Goal: Task Accomplishment & Management: Manage account settings

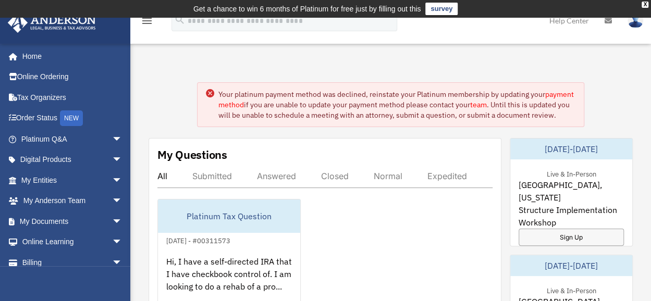
click at [261, 104] on link "payment method" at bounding box center [395, 100] width 355 height 20
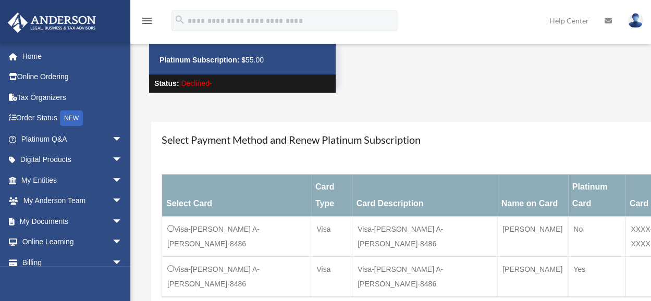
scroll to position [60, 0]
click at [646, 105] on div "Manage Accounts Platinum Subscription: $ 55.00 Status: Declined-" at bounding box center [446, 63] width 610 height 98
click at [630, 118] on div "Select Payment Method and Renew Platinum Subscription Select Card Card Type Car…" at bounding box center [446, 231] width 610 height 238
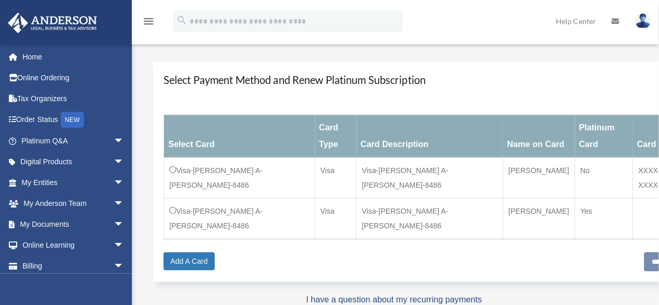
scroll to position [122, 0]
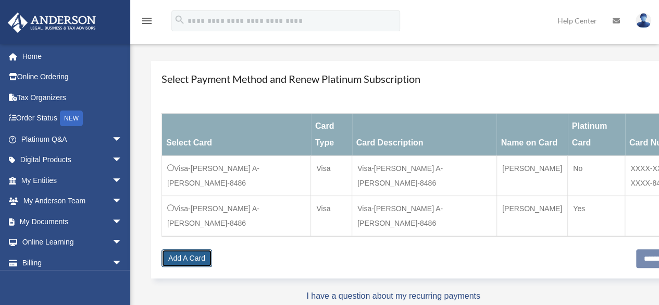
click at [175, 249] on link "Add A Card" at bounding box center [187, 258] width 51 height 18
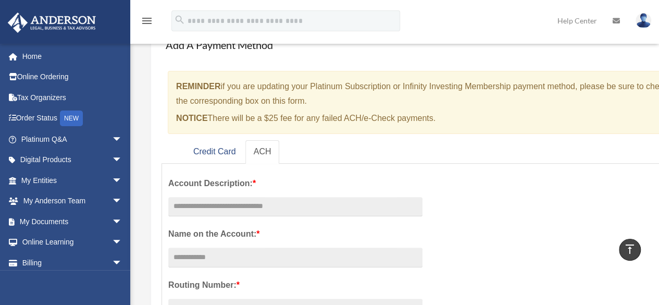
scroll to position [75, 0]
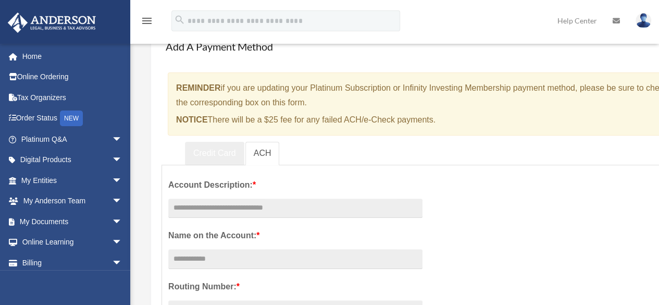
click at [216, 152] on link "Credit Card" at bounding box center [214, 153] width 59 height 23
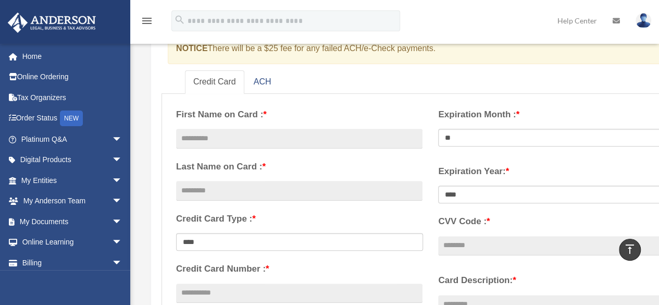
scroll to position [139, 0]
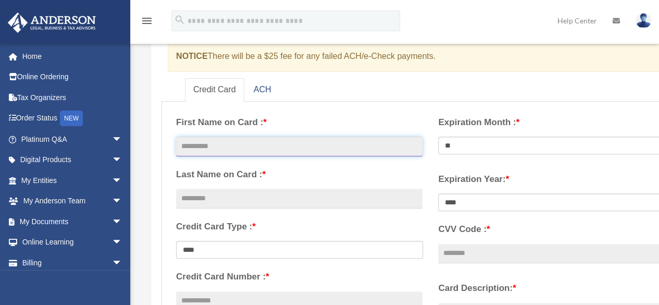
click at [258, 147] on input "text" at bounding box center [299, 147] width 247 height 20
type input "*********"
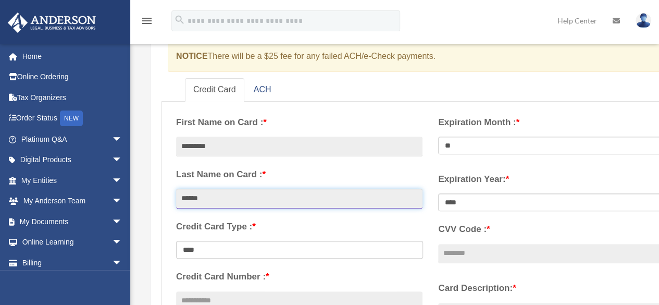
type input "******"
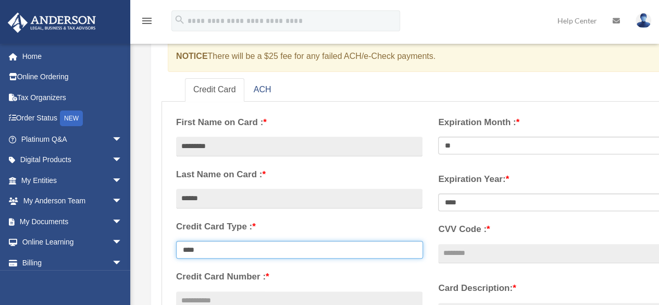
select select "**********"
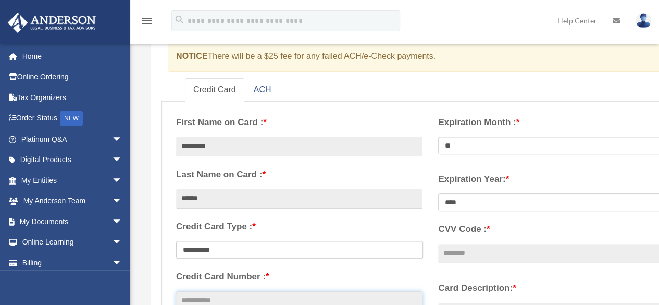
scroll to position [143, 0]
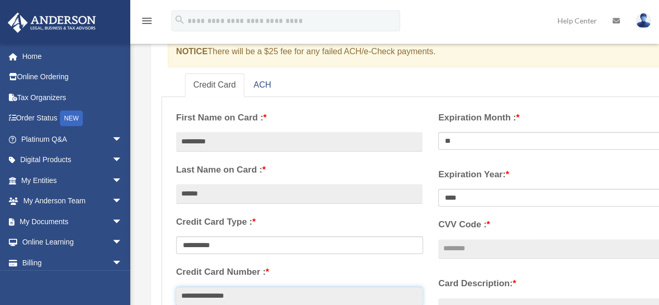
type input "**********"
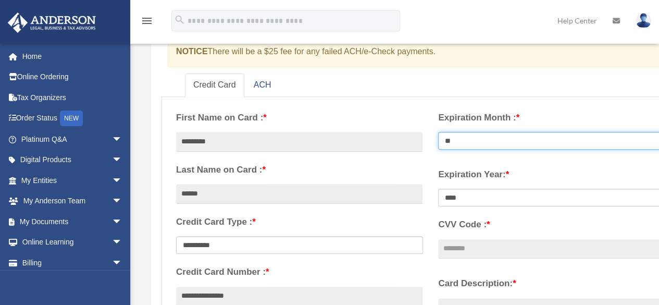
select select "**"
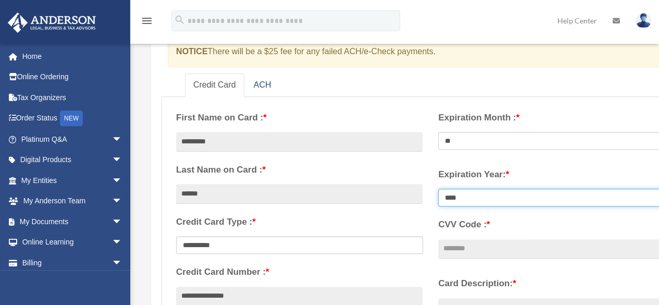
select select "****"
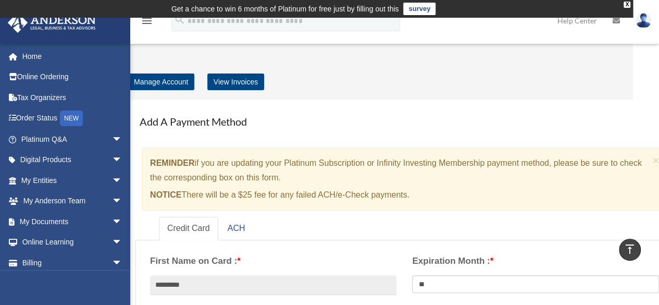
scroll to position [326, 0]
type input "***"
type input "*****"
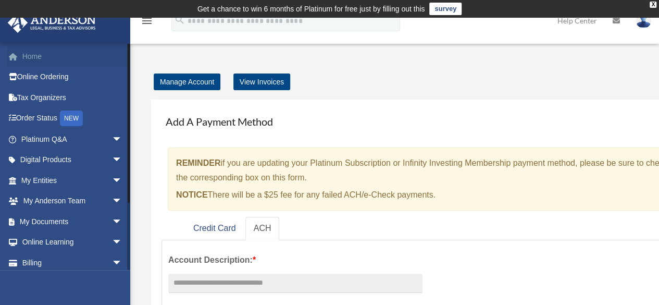
click at [33, 56] on link "Home" at bounding box center [72, 56] width 131 height 21
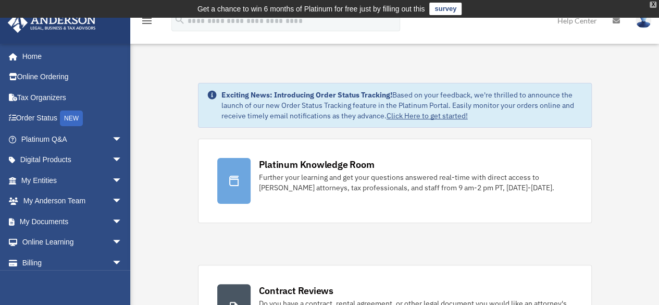
click at [652, 4] on div "X" at bounding box center [653, 5] width 7 height 6
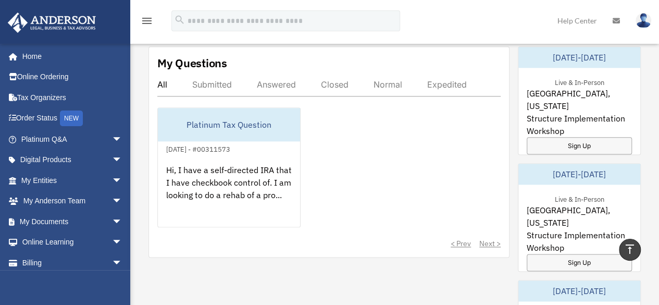
scroll to position [592, 0]
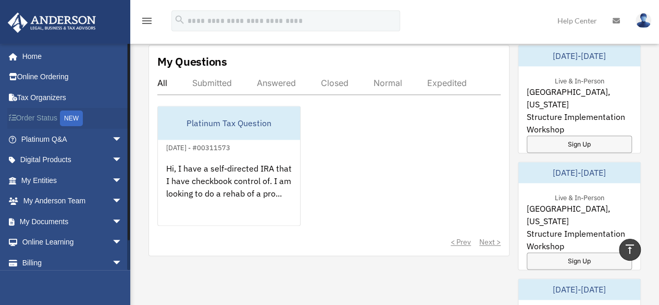
click at [30, 121] on link "Order Status NEW" at bounding box center [72, 118] width 131 height 21
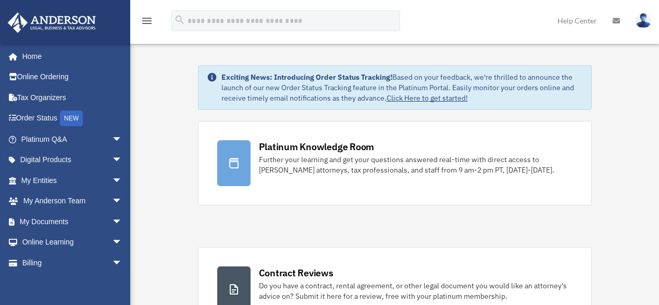
scroll to position [592, 0]
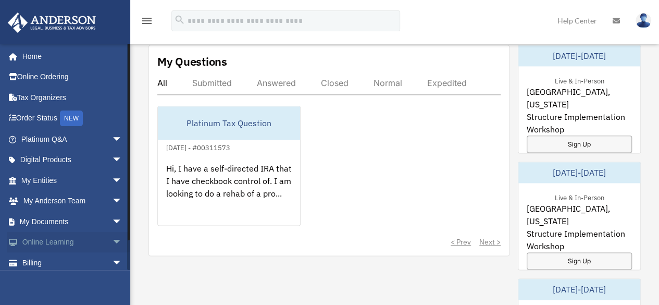
click at [112, 240] on span "arrow_drop_down" at bounding box center [122, 242] width 21 height 21
click at [54, 262] on link "Courses" at bounding box center [77, 262] width 124 height 21
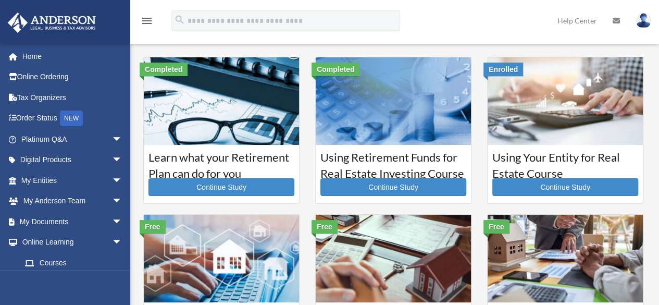
drag, startPoint x: 658, startPoint y: 95, endPoint x: 665, endPoint y: 124, distance: 28.9
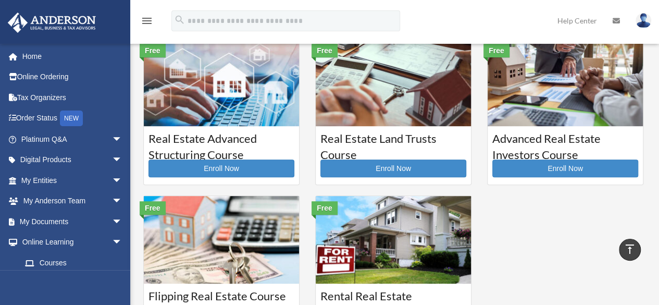
scroll to position [167, 0]
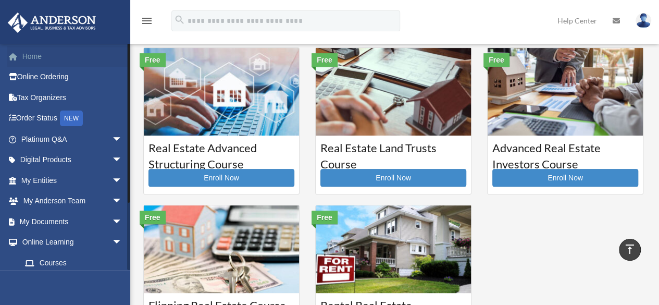
click at [33, 61] on link "Home" at bounding box center [72, 56] width 131 height 21
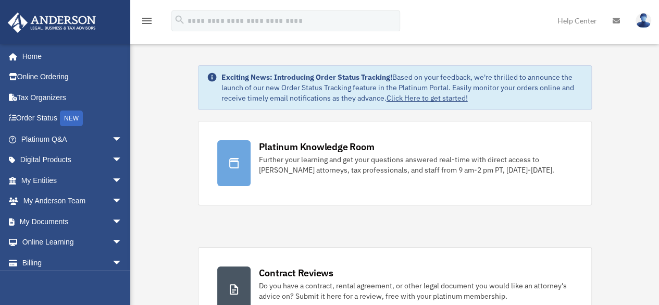
click at [149, 20] on icon "menu" at bounding box center [147, 21] width 13 height 13
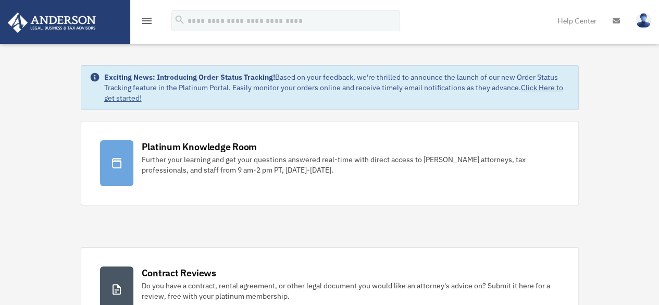
click at [149, 20] on icon "menu" at bounding box center [147, 21] width 13 height 13
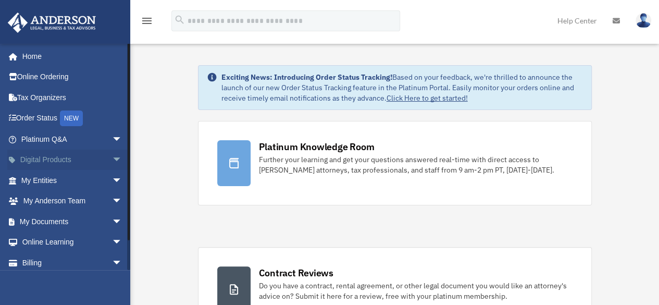
click at [58, 157] on link "Digital Products arrow_drop_down" at bounding box center [72, 160] width 131 height 21
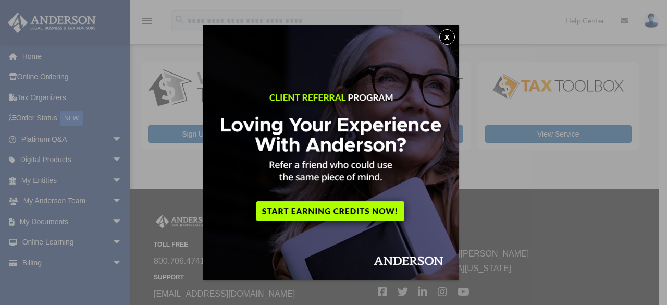
click at [449, 35] on button "x" at bounding box center [447, 37] width 16 height 16
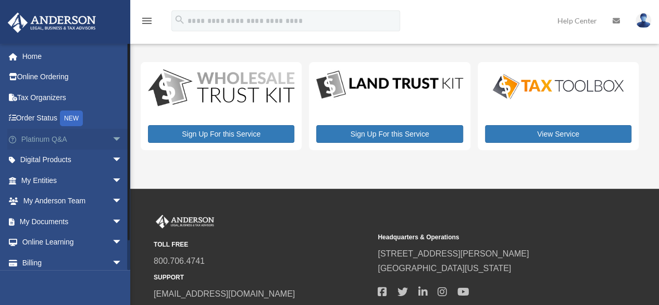
click at [112, 133] on span "arrow_drop_down" at bounding box center [122, 139] width 21 height 21
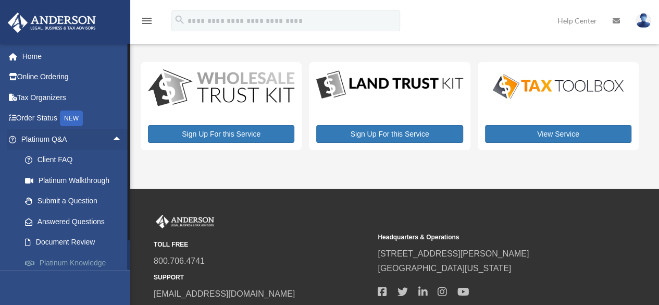
click at [60, 261] on link "Platinum Knowledge Room" at bounding box center [77, 268] width 124 height 33
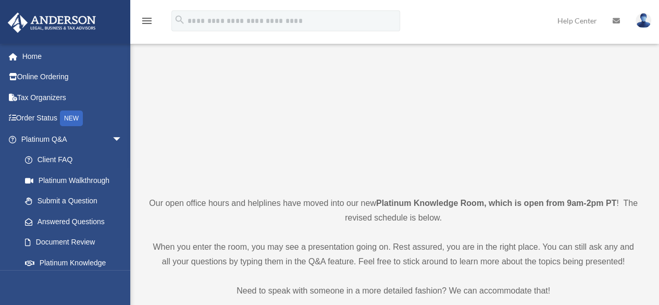
scroll to position [188, 0]
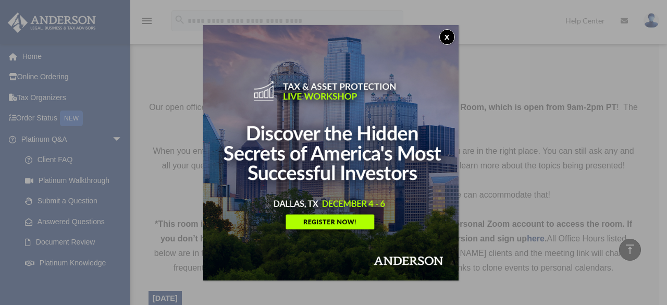
drag, startPoint x: 661, startPoint y: 49, endPoint x: 667, endPoint y: 135, distance: 86.2
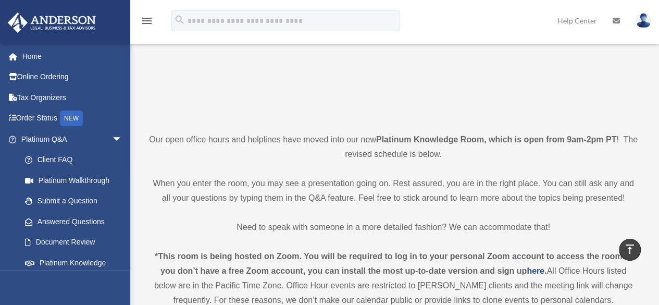
scroll to position [0, 0]
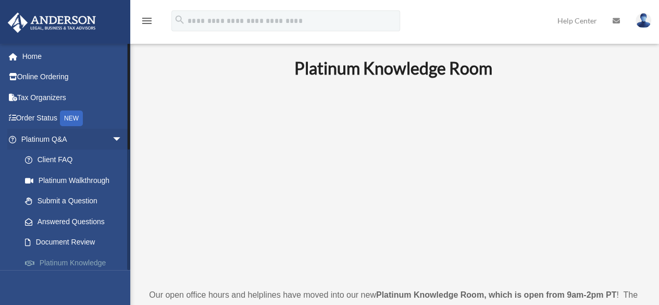
click at [62, 261] on link "Platinum Knowledge Room" at bounding box center [77, 268] width 124 height 33
click at [112, 138] on span "arrow_drop_down" at bounding box center [122, 139] width 21 height 21
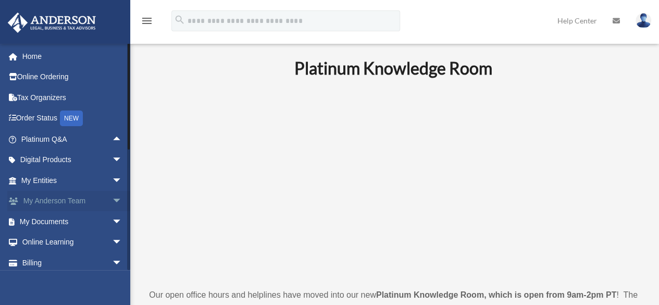
click at [112, 196] on span "arrow_drop_down" at bounding box center [122, 201] width 21 height 21
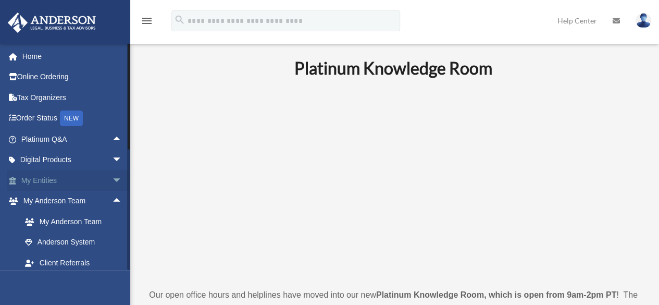
click at [112, 179] on span "arrow_drop_down" at bounding box center [122, 180] width 21 height 21
click at [112, 173] on span "arrow_drop_up" at bounding box center [122, 180] width 21 height 21
click at [112, 202] on span "arrow_drop_up" at bounding box center [122, 201] width 21 height 21
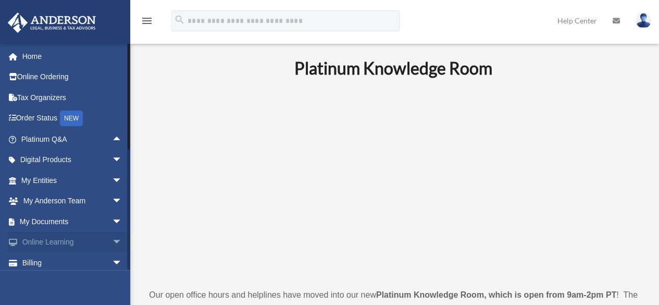
click at [112, 246] on span "arrow_drop_down" at bounding box center [122, 242] width 21 height 21
click at [56, 260] on link "Courses" at bounding box center [77, 262] width 124 height 21
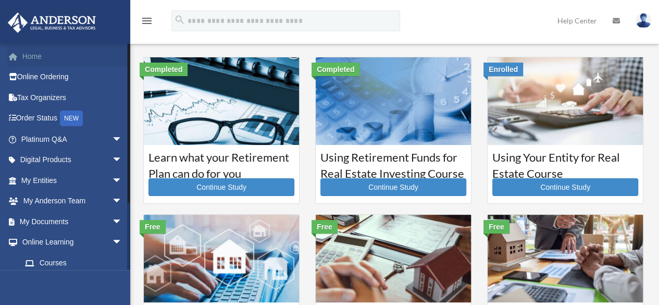
click at [41, 56] on link "Home" at bounding box center [72, 56] width 131 height 21
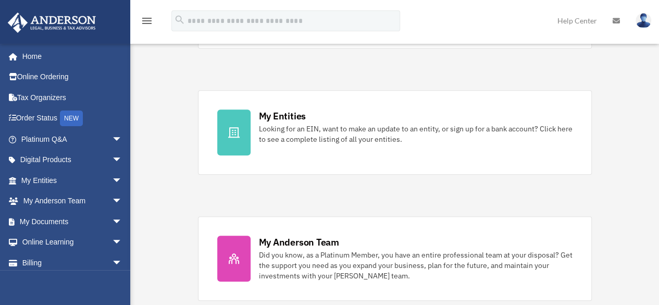
scroll to position [287, 0]
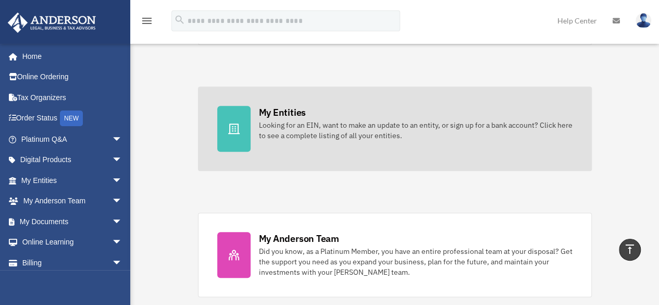
click at [280, 120] on div "Looking for an EIN, want to make an update to an entity, or sign up for a bank …" at bounding box center [416, 130] width 314 height 21
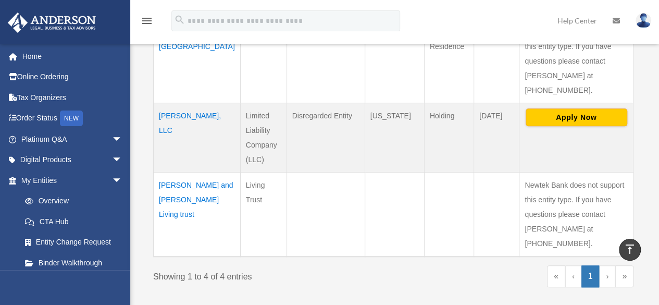
scroll to position [398, 0]
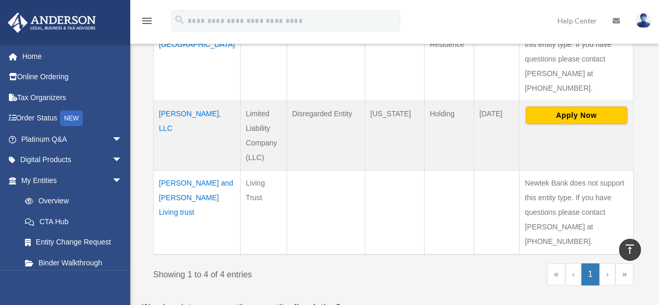
click at [182, 170] on td "[PERSON_NAME] and [PERSON_NAME] Living trust" at bounding box center [197, 212] width 87 height 84
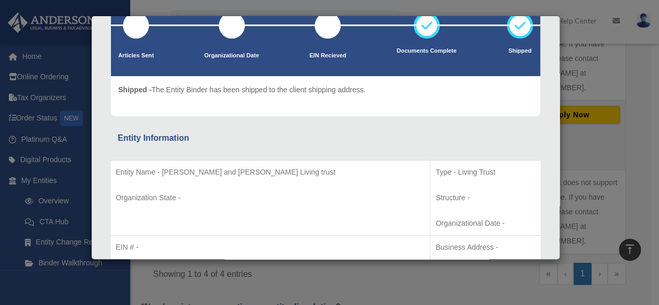
scroll to position [0, 0]
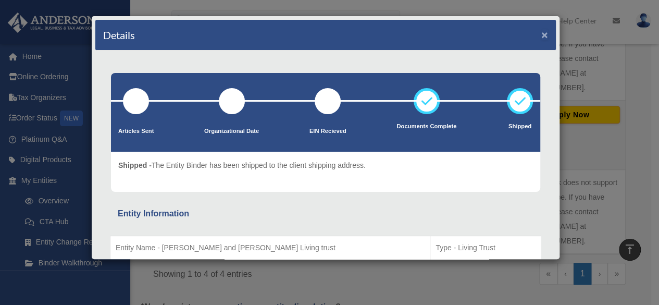
click at [541, 31] on button "×" at bounding box center [544, 34] width 7 height 11
